Goal: Information Seeking & Learning: Learn about a topic

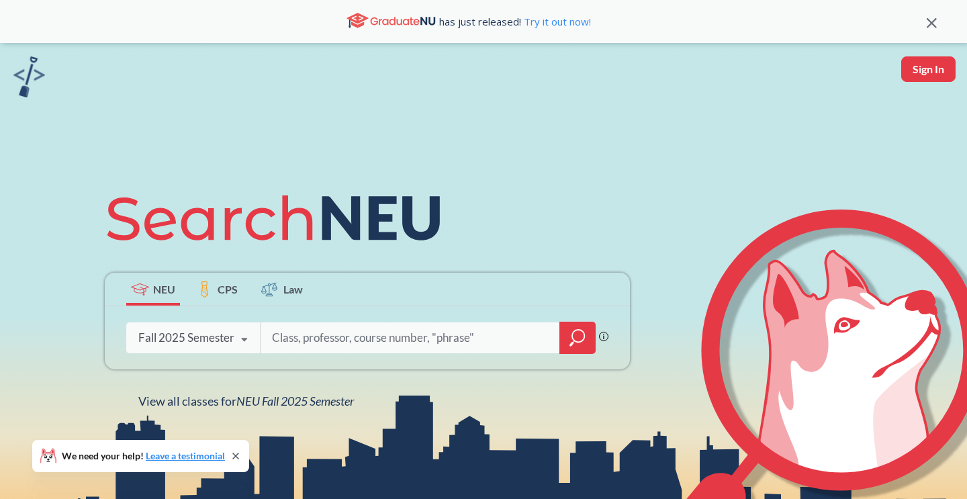
click at [384, 347] on input "search" at bounding box center [410, 338] width 279 height 28
click at [576, 333] on icon "magnifying glass" at bounding box center [578, 338] width 16 height 19
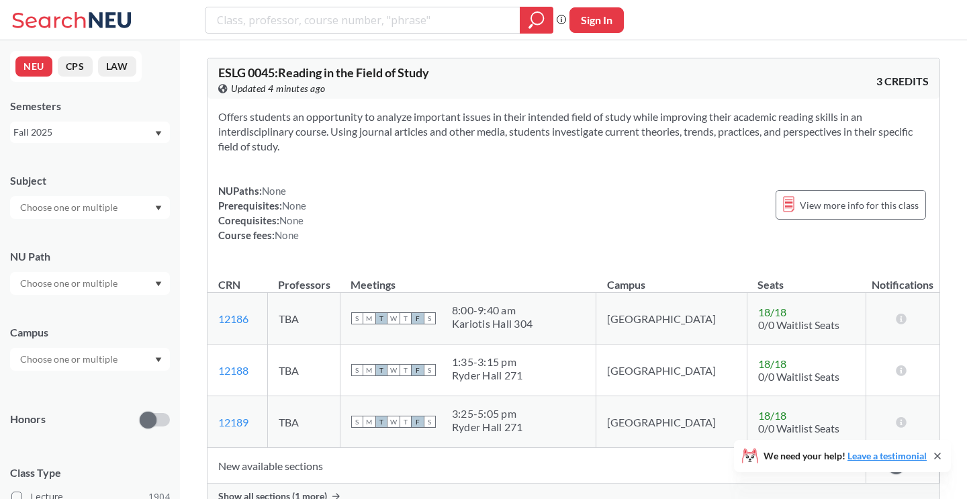
click at [941, 456] on icon at bounding box center [937, 456] width 11 height 11
click at [66, 294] on div at bounding box center [90, 283] width 160 height 23
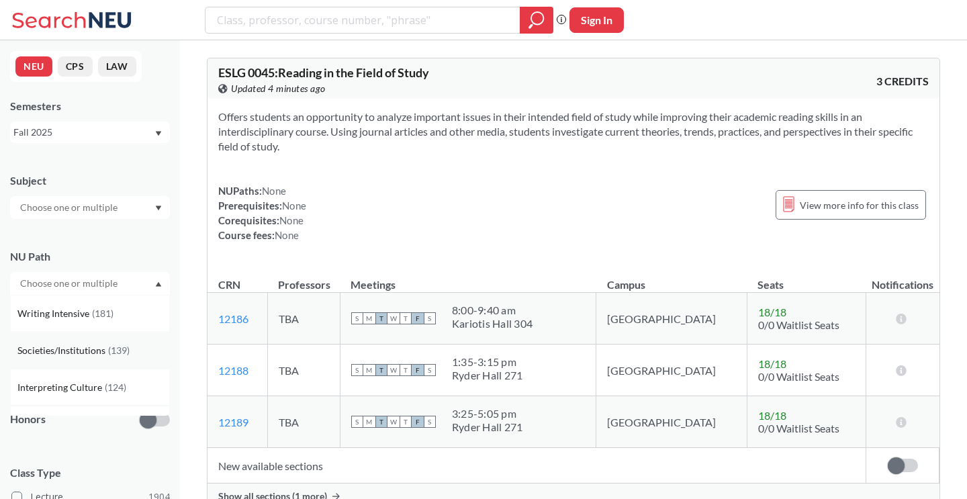
scroll to position [56, 0]
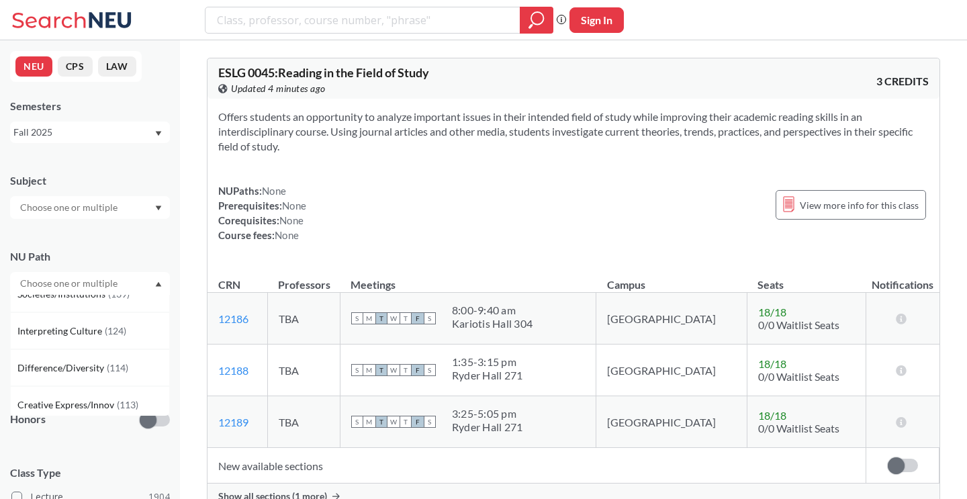
click at [101, 211] on input "text" at bounding box center [69, 208] width 113 height 16
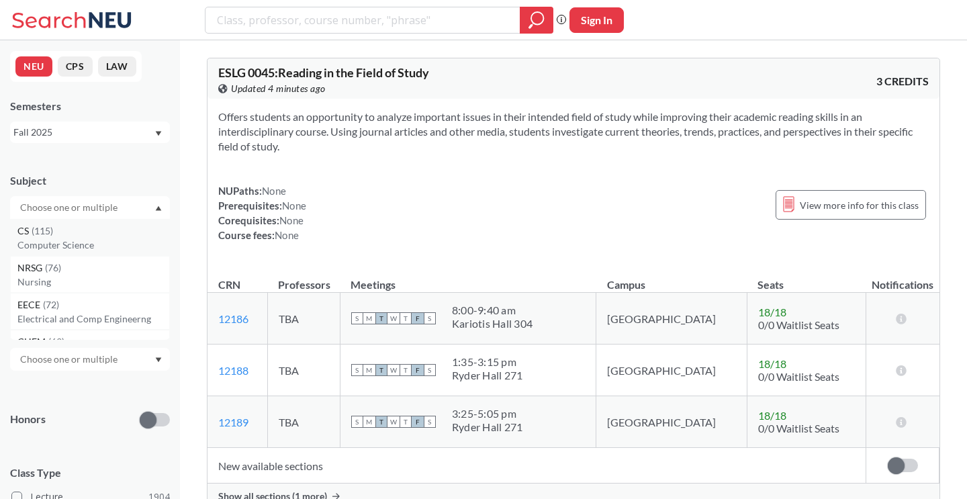
click at [77, 240] on p "Computer Science" at bounding box center [93, 244] width 152 height 13
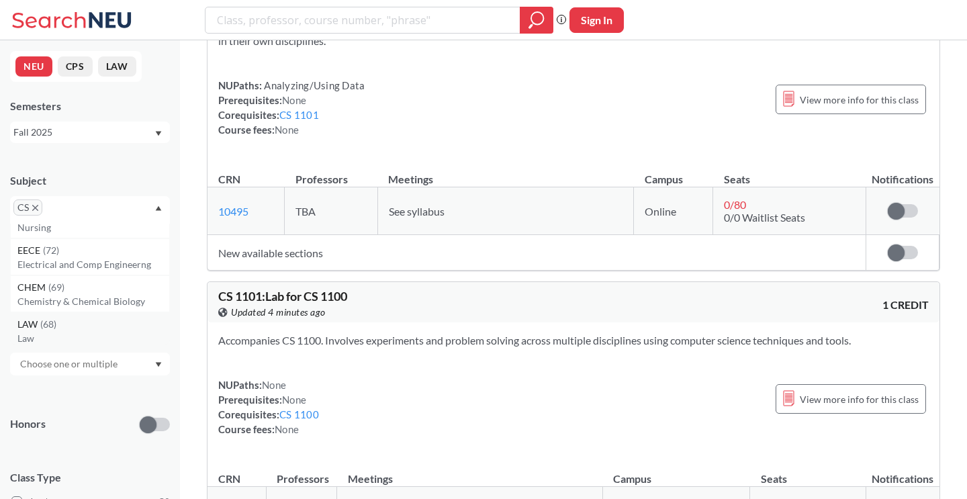
scroll to position [260, 0]
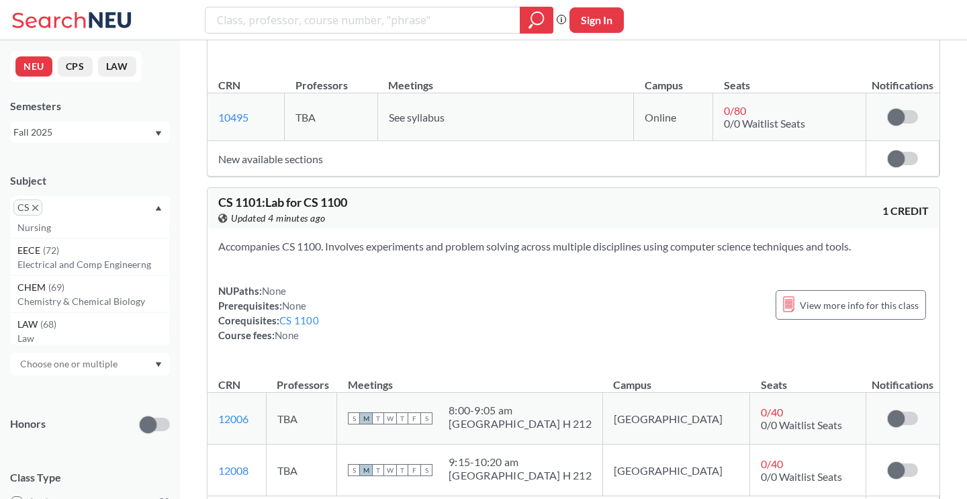
click at [106, 412] on div "Honors" at bounding box center [90, 416] width 160 height 48
click at [85, 366] on input "text" at bounding box center [69, 364] width 113 height 16
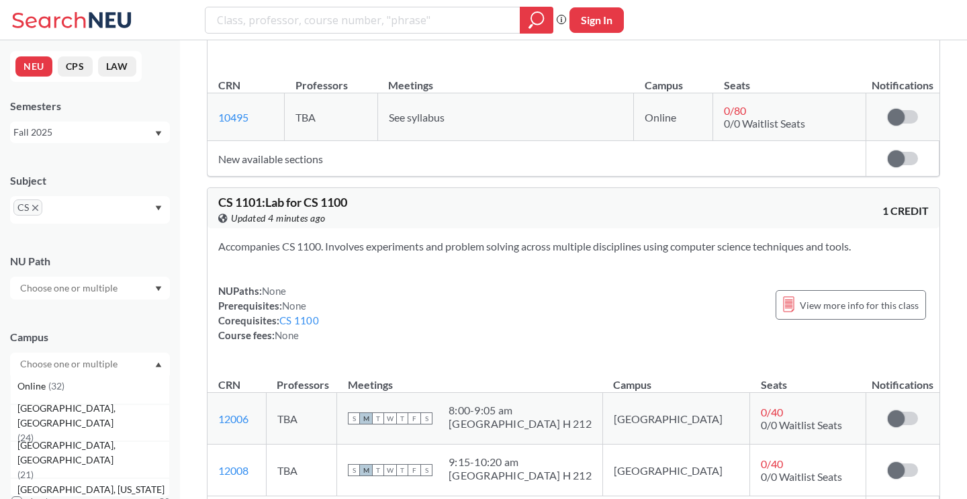
scroll to position [91, 0]
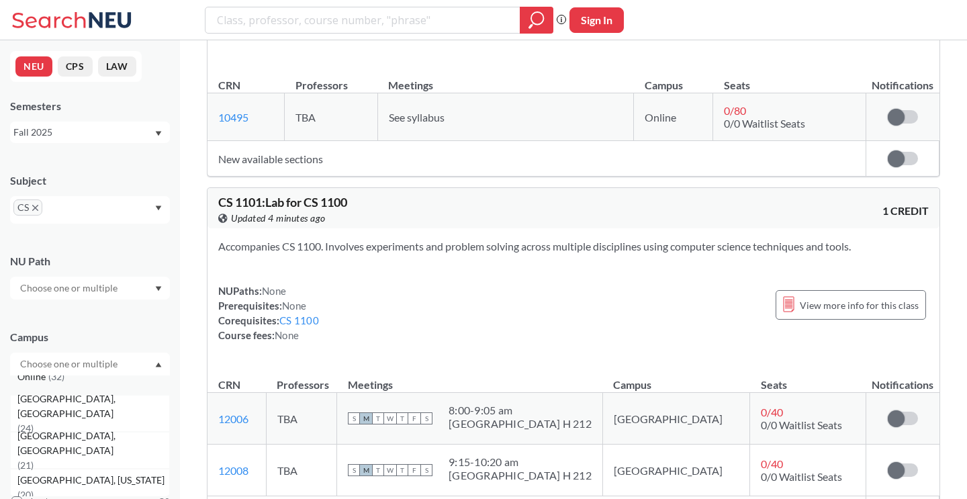
click at [56, 388] on div "Online ( 32 )" at bounding box center [90, 376] width 160 height 37
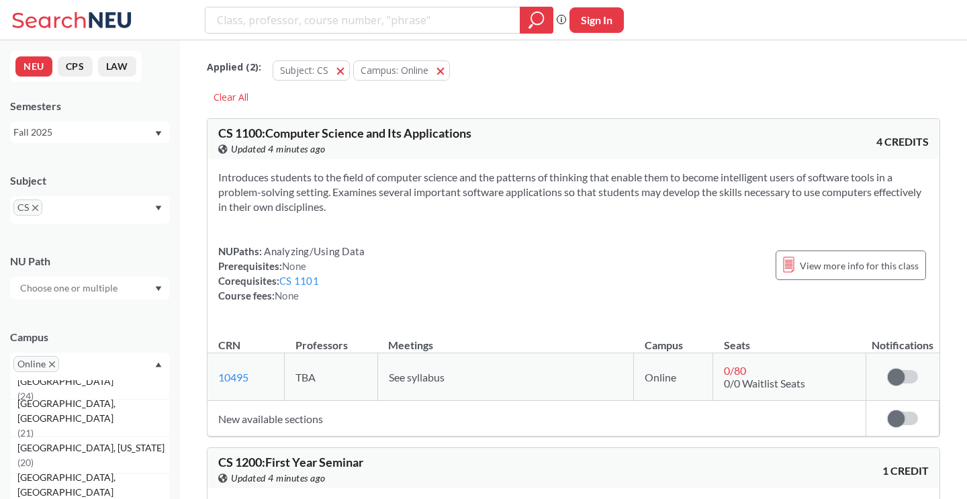
scroll to position [92, 0]
click at [82, 393] on div "[GEOGRAPHIC_DATA], [GEOGRAPHIC_DATA] ( 24 )" at bounding box center [90, 380] width 160 height 37
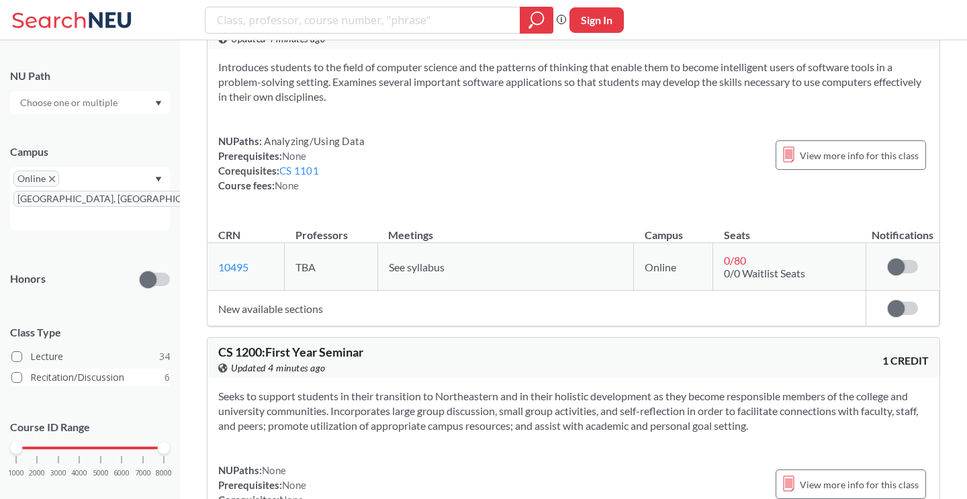
scroll to position [119, 0]
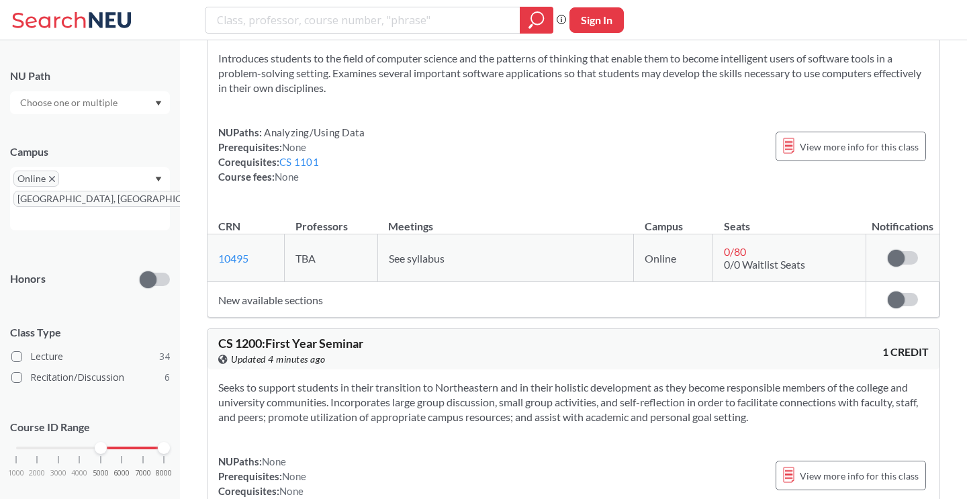
drag, startPoint x: 12, startPoint y: 425, endPoint x: 99, endPoint y: 437, distance: 87.5
click at [99, 443] on div "1000 2000 3000 4000 5000 6000 7000 8000" at bounding box center [90, 473] width 160 height 60
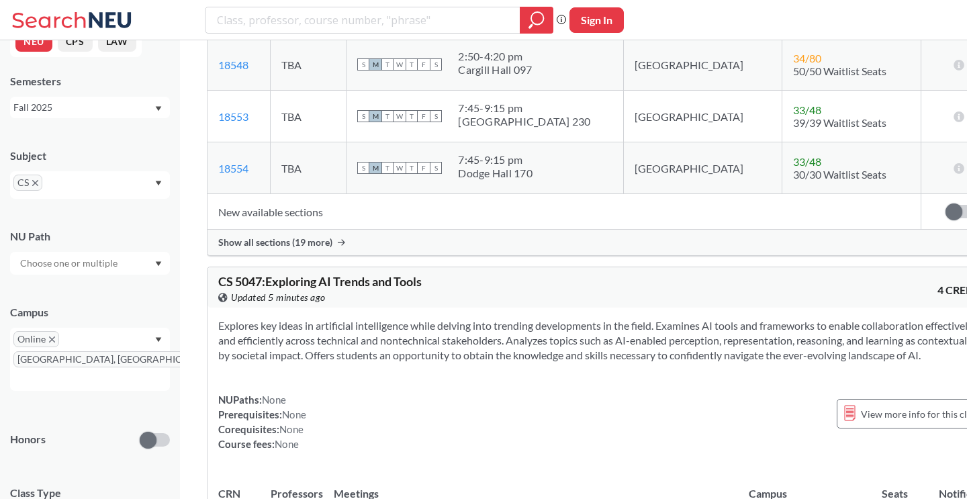
scroll to position [4081, 0]
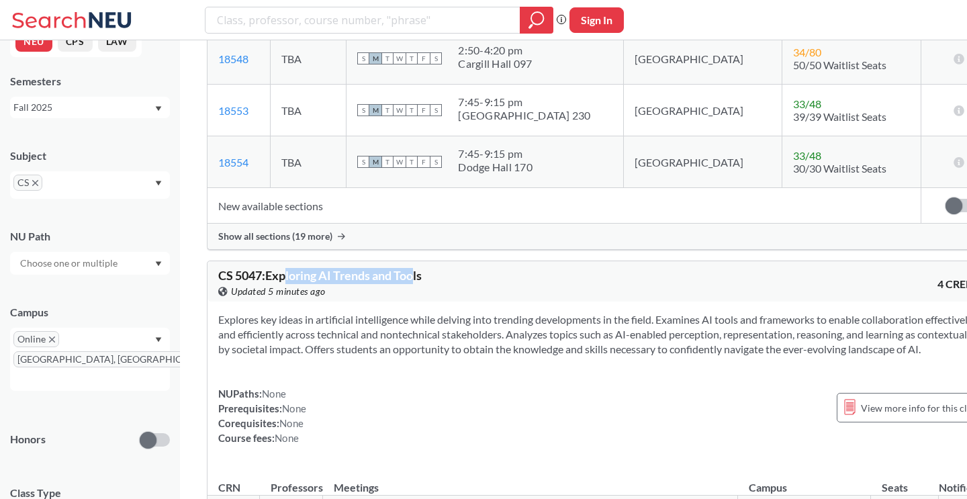
drag, startPoint x: 288, startPoint y: 140, endPoint x: 417, endPoint y: 140, distance: 129.0
click at [417, 268] on span "CS 5047 : Exploring AI Trends and Tools" at bounding box center [320, 275] width 204 height 15
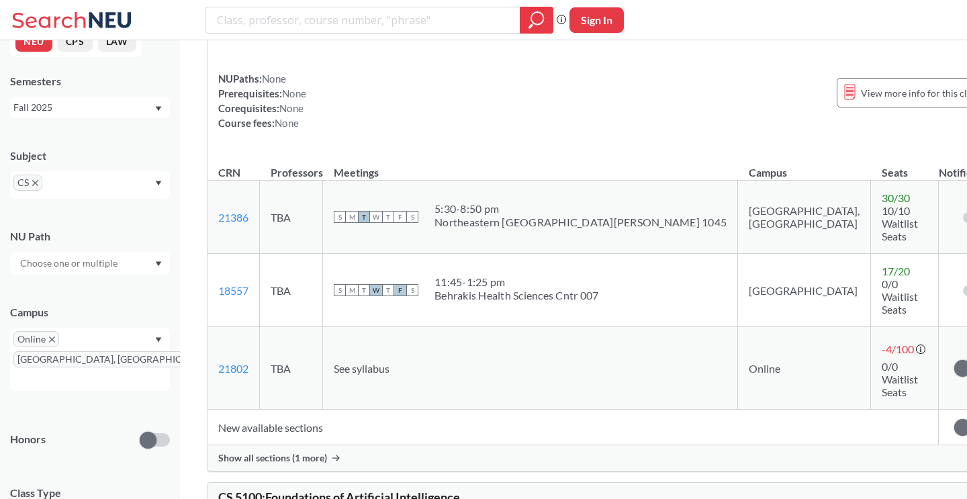
scroll to position [0, 0]
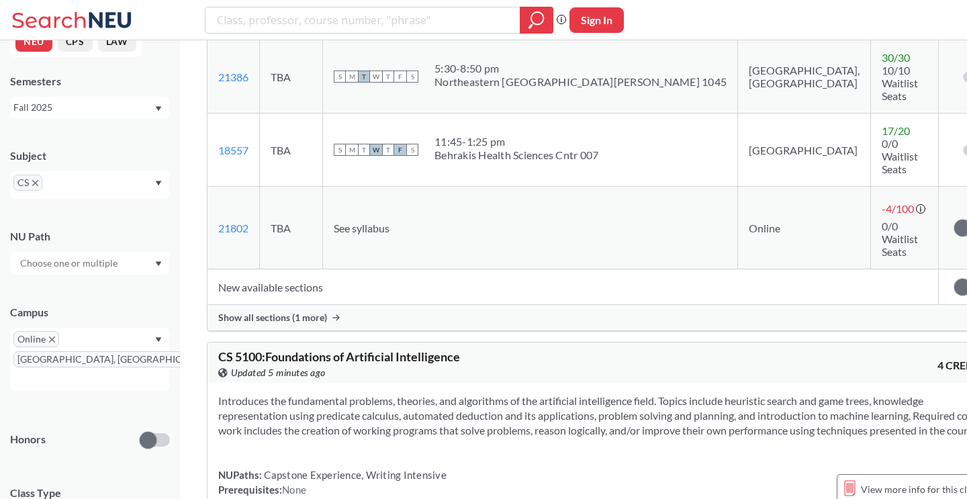
click at [312, 312] on span "Show all sections (1 more)" at bounding box center [272, 318] width 109 height 12
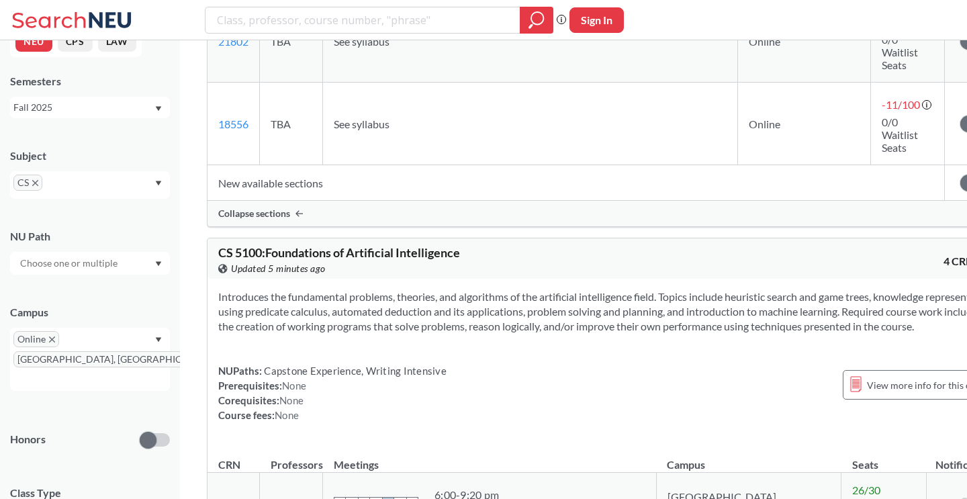
scroll to position [4691, 0]
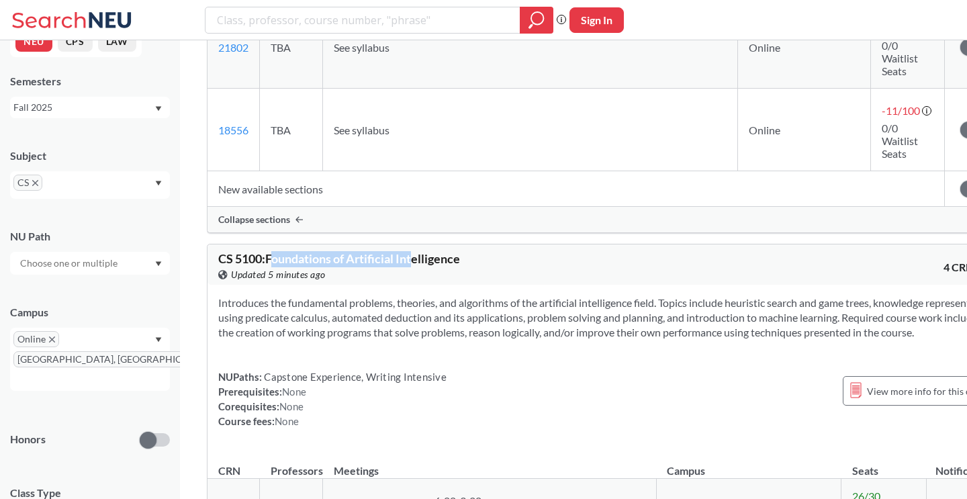
drag, startPoint x: 276, startPoint y: 67, endPoint x: 417, endPoint y: 67, distance: 140.4
click at [417, 251] on span "CS 5100 : Foundations of Artificial Intelligence" at bounding box center [339, 258] width 242 height 15
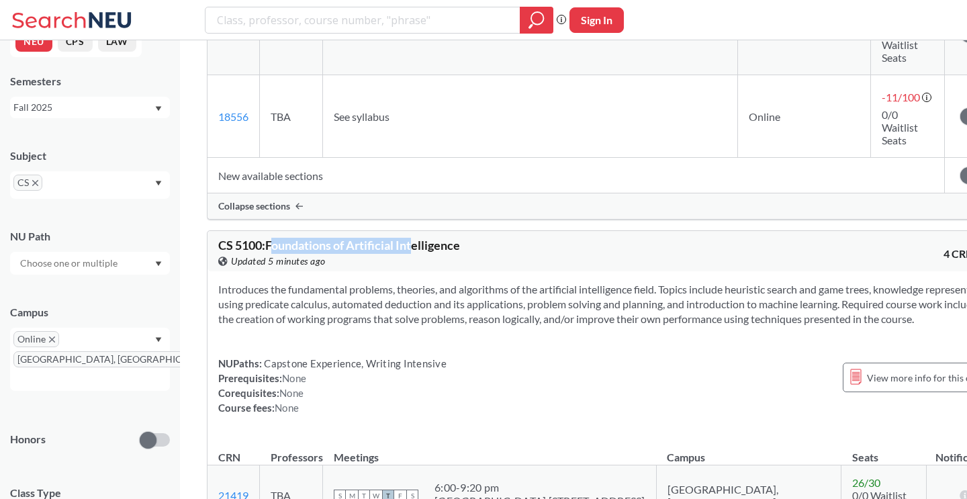
scroll to position [4701, 0]
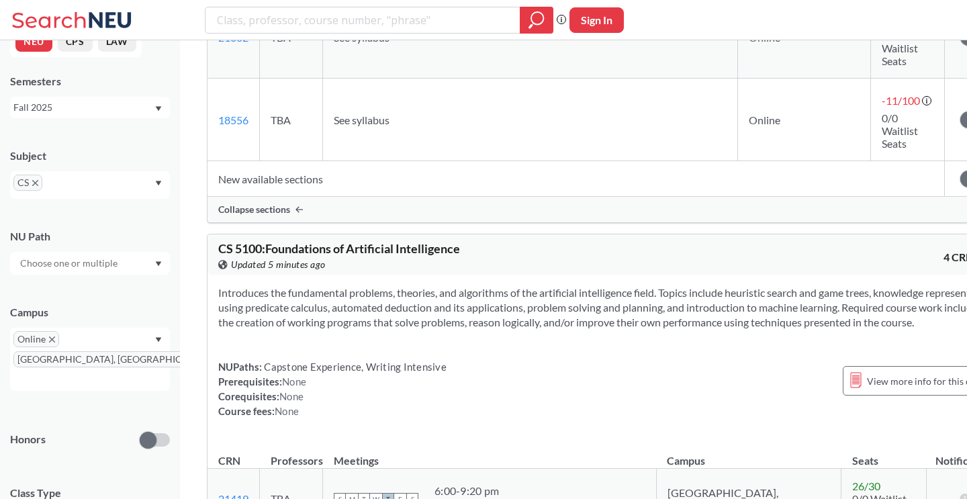
click at [414, 359] on div "NUPaths: Capstone Experience, Writing Intensive Prerequisites: None Corequisite…" at bounding box center [332, 388] width 228 height 59
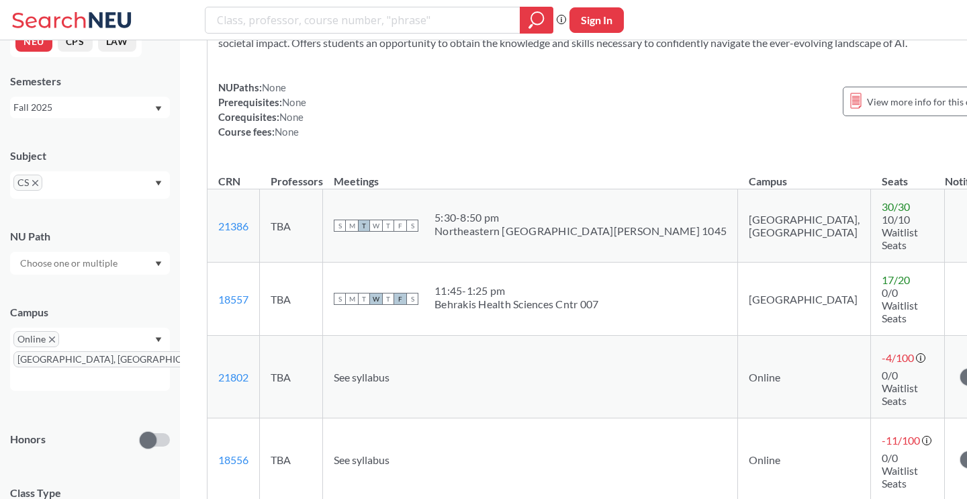
scroll to position [4335, 0]
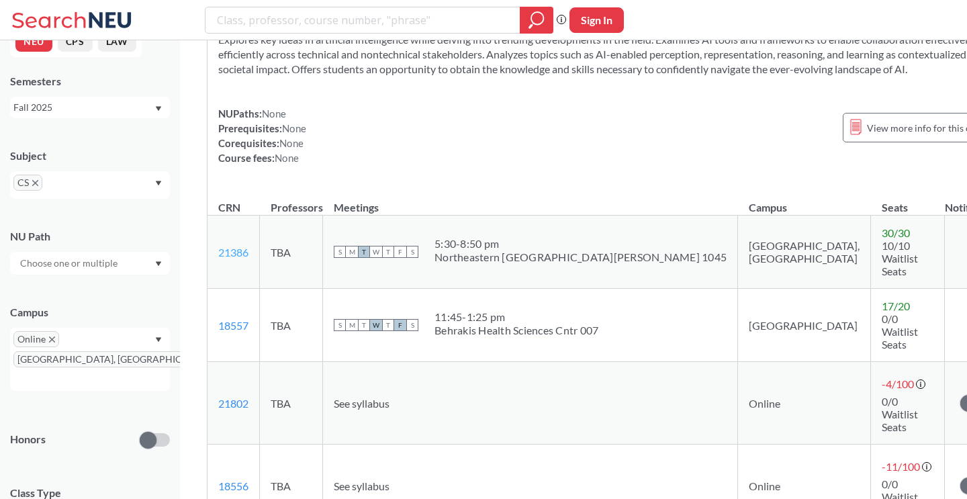
click at [231, 246] on link "21386" at bounding box center [233, 252] width 30 height 13
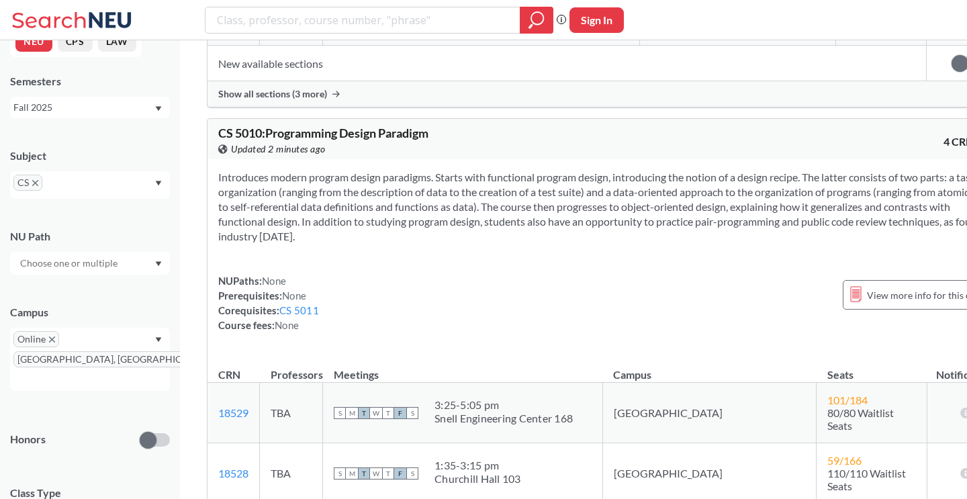
scroll to position [3290, 0]
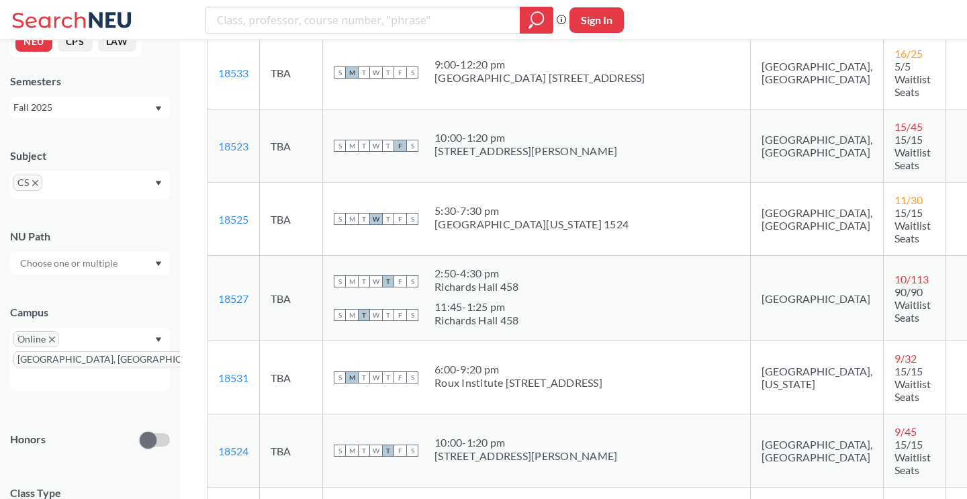
scroll to position [3857, 0]
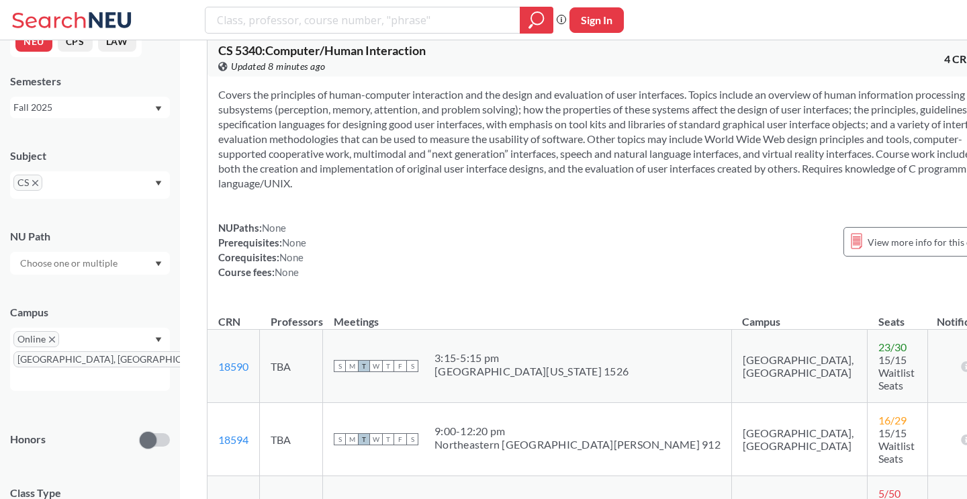
scroll to position [7495, 0]
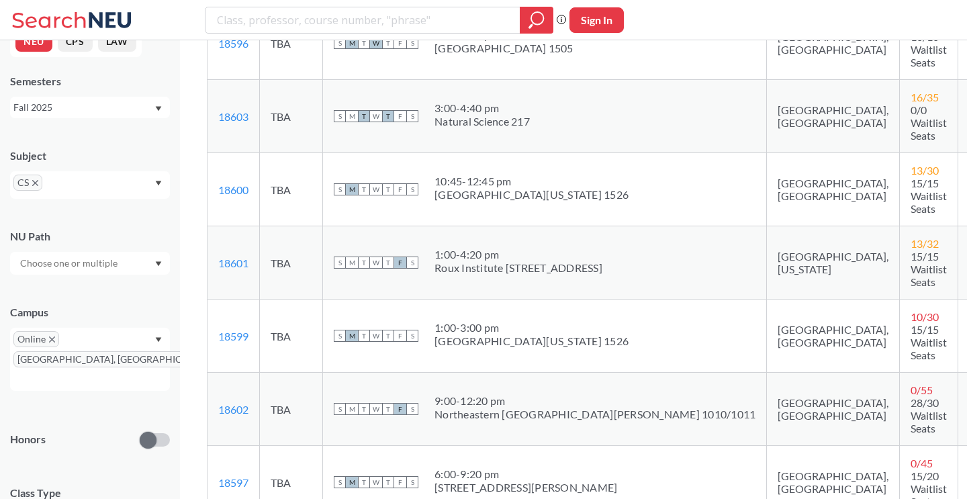
scroll to position [8401, 0]
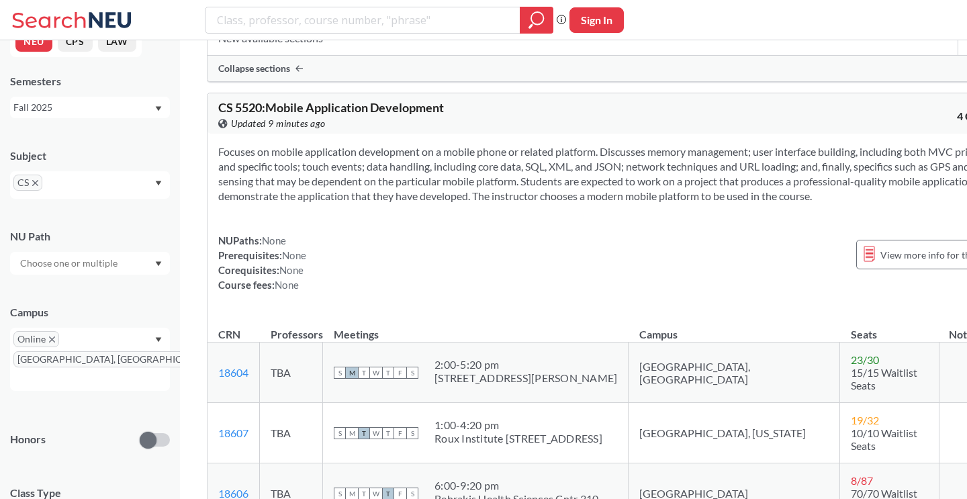
scroll to position [8892, 0]
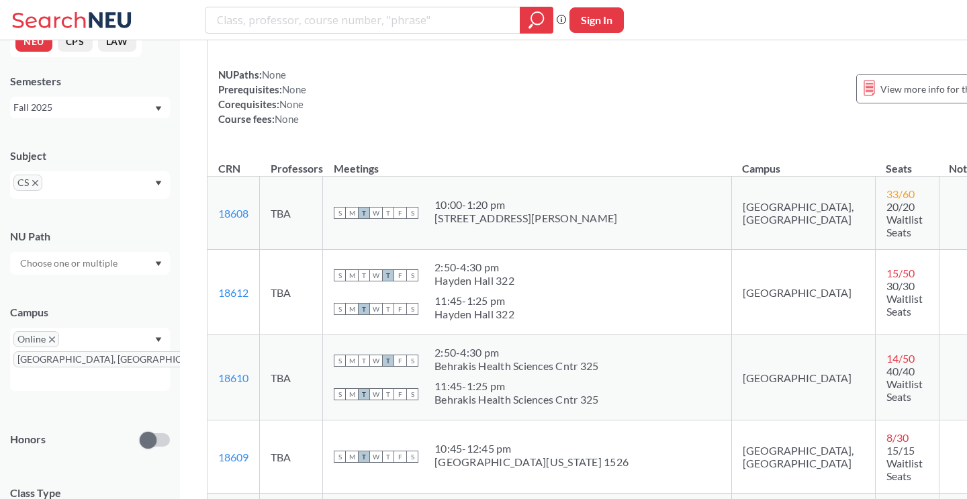
scroll to position [9599, 0]
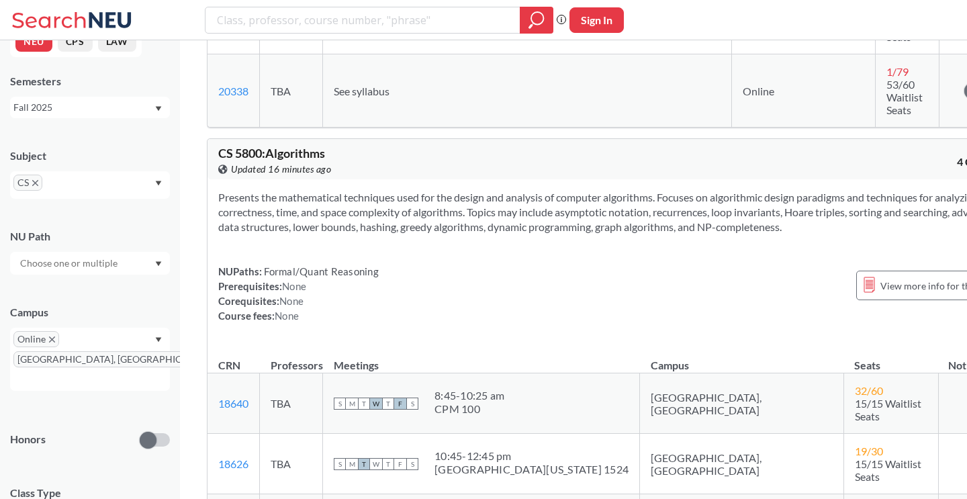
scroll to position [11637, 0]
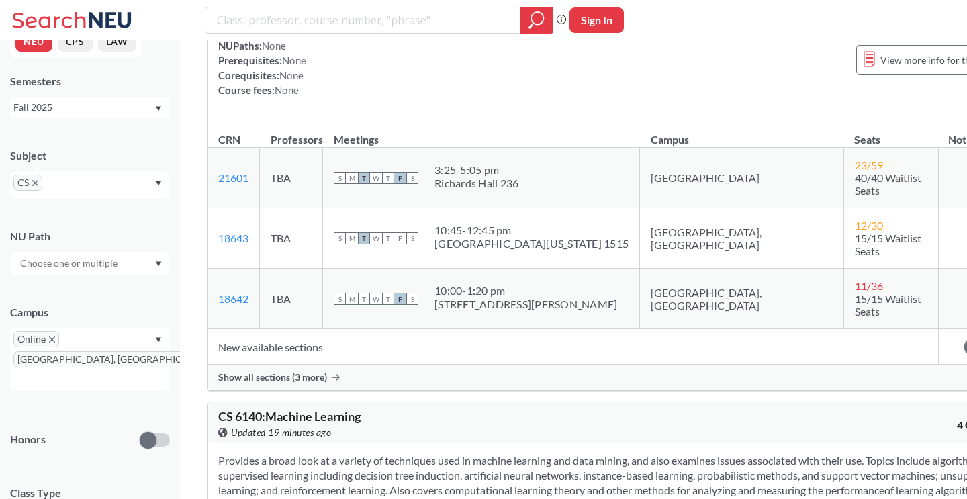
scroll to position [12374, 0]
drag, startPoint x: 236, startPoint y: 116, endPoint x: 261, endPoint y: 118, distance: 24.9
copy span "6180"
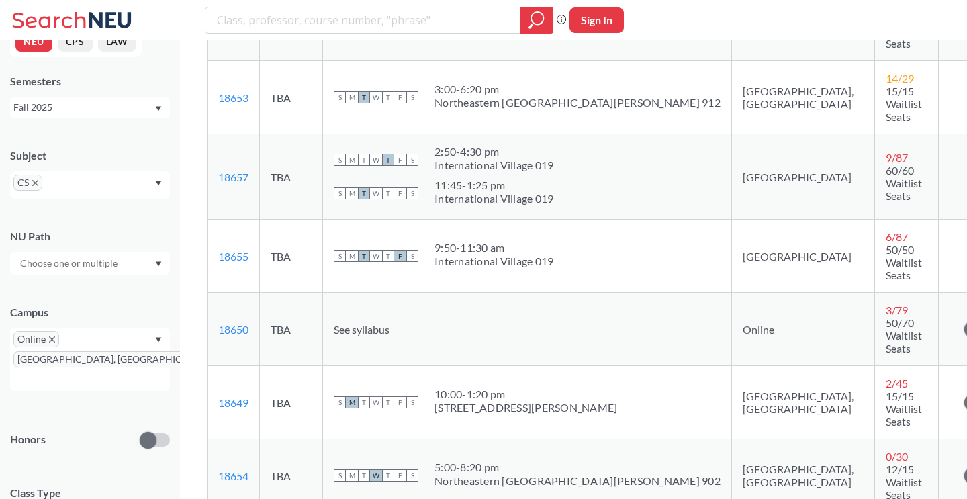
scroll to position [13181, 0]
